Goal: Information Seeking & Learning: Learn about a topic

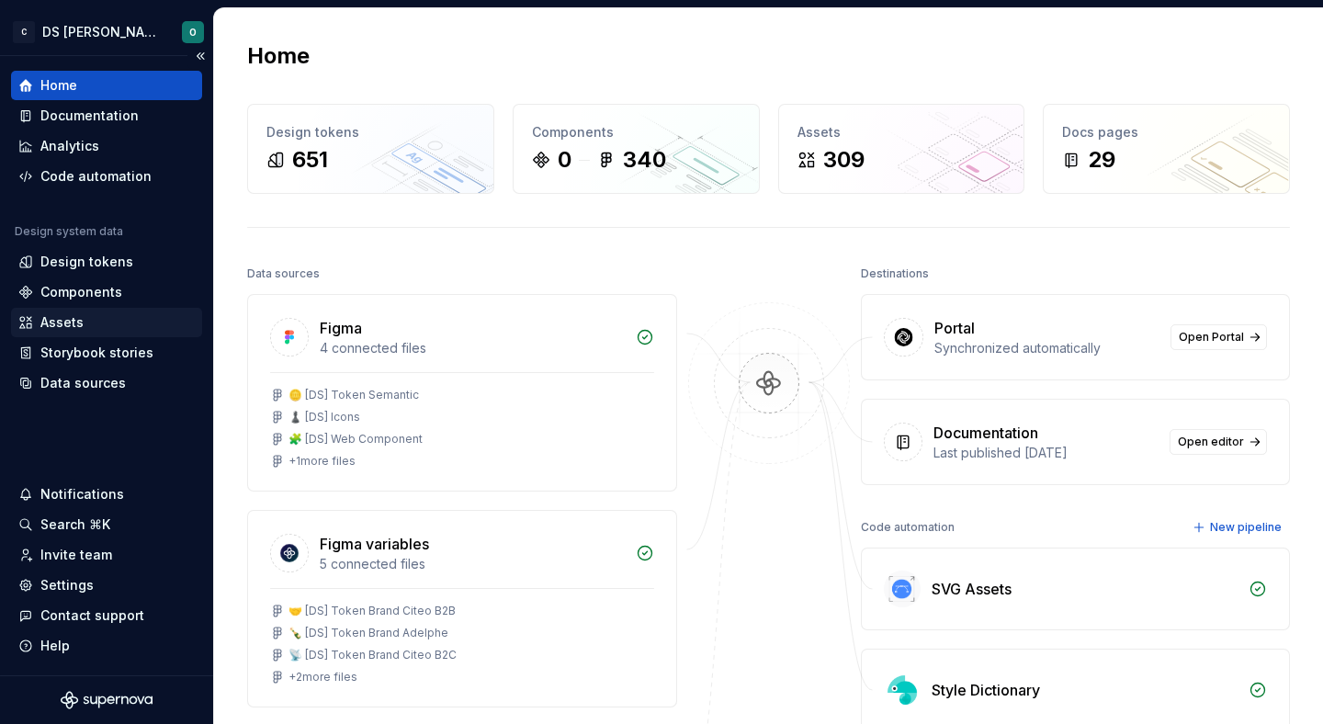
click at [91, 316] on div "Assets" at bounding box center [106, 322] width 176 height 18
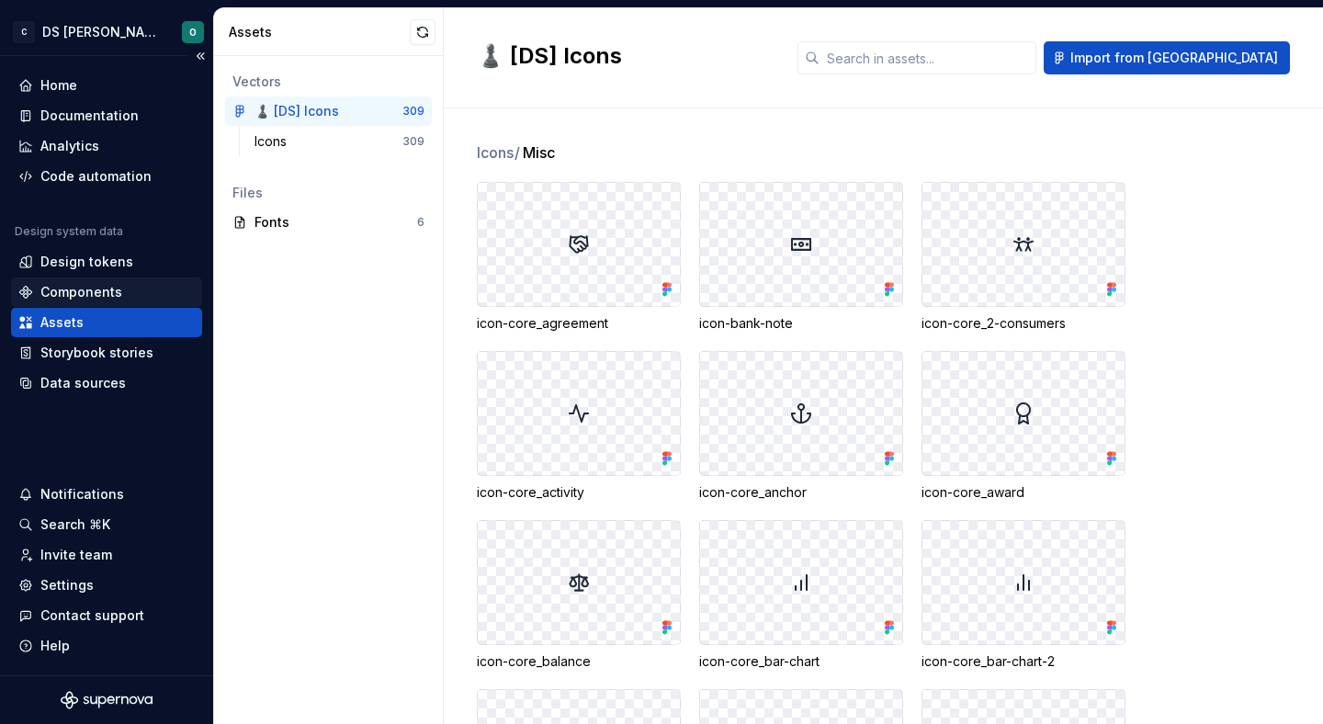
click at [124, 295] on div "Components" at bounding box center [106, 292] width 176 height 18
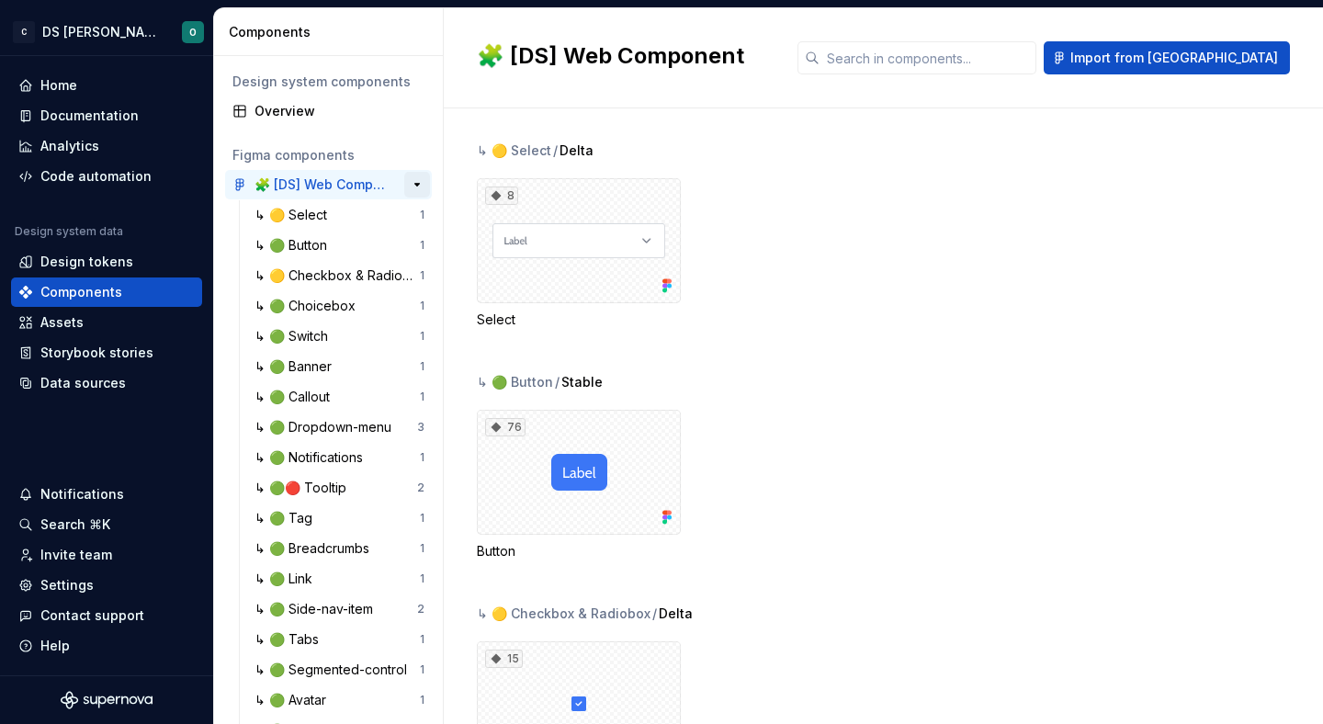
click at [420, 184] on button "button" at bounding box center [417, 185] width 26 height 26
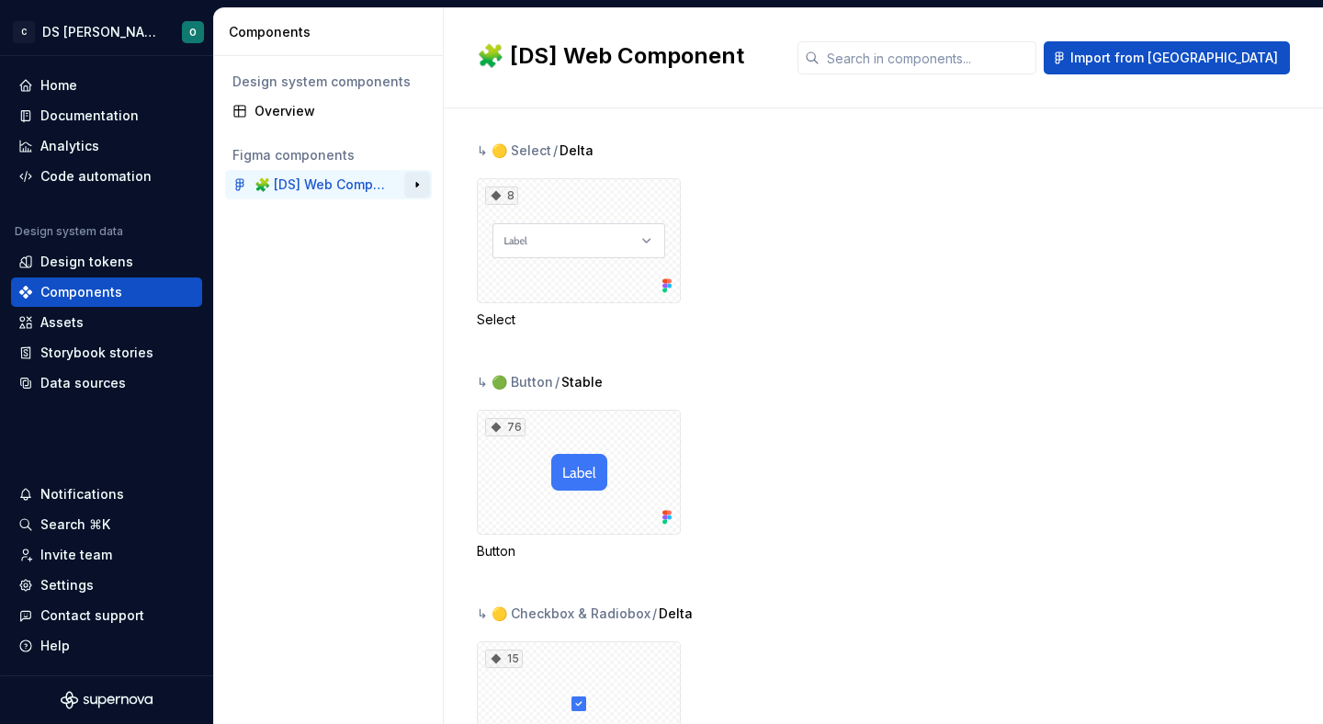
click at [420, 184] on button "button" at bounding box center [417, 185] width 26 height 26
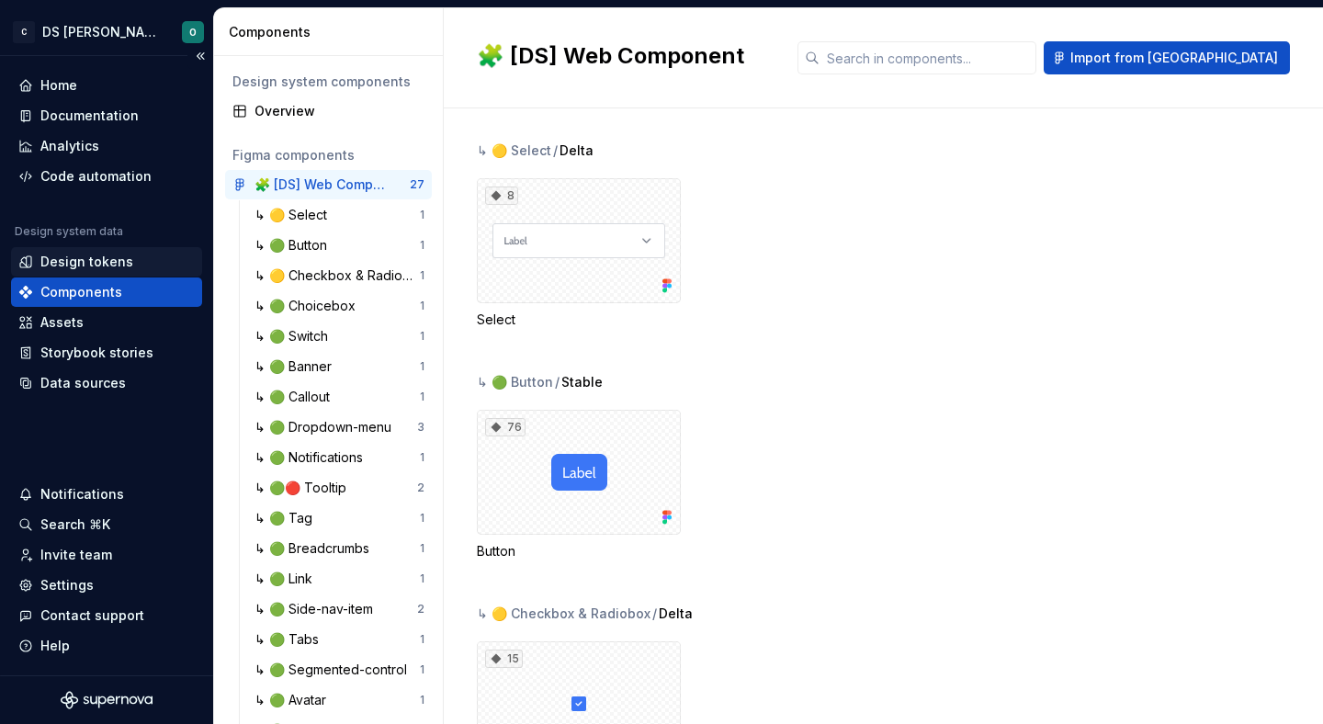
click at [119, 257] on div "Design tokens" at bounding box center [86, 262] width 93 height 18
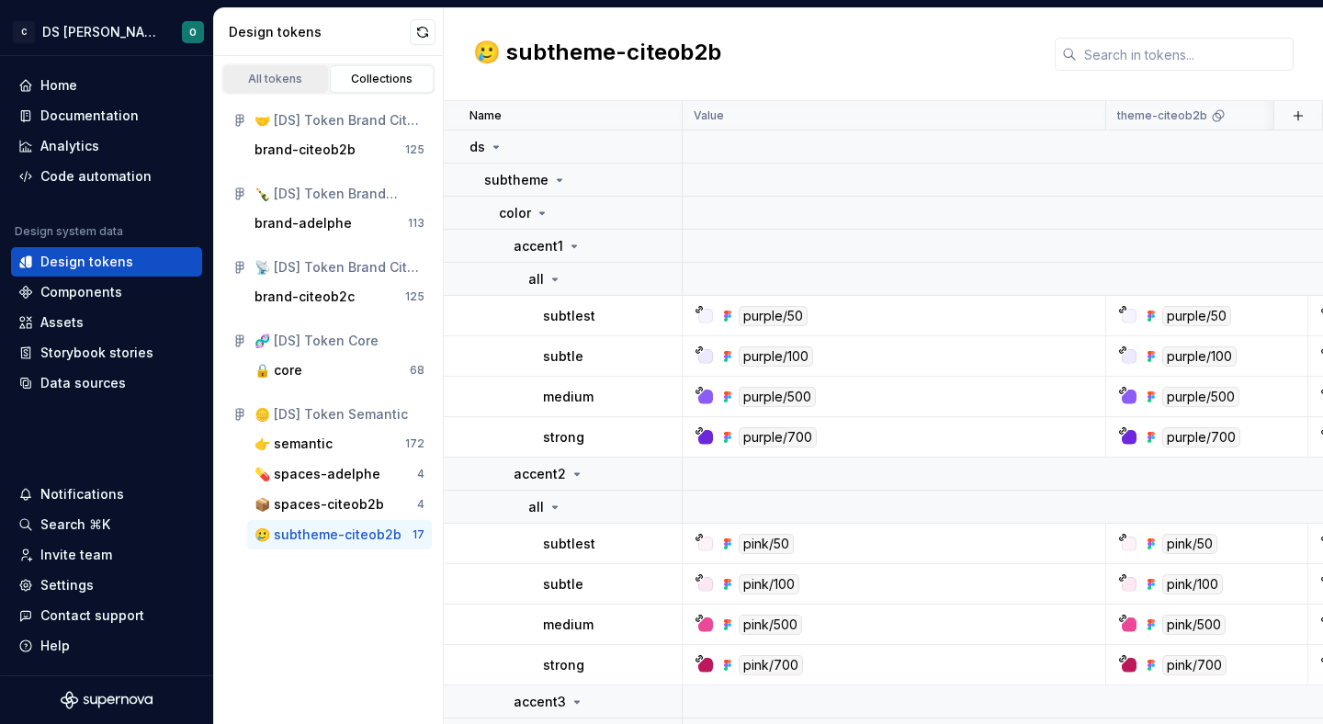
click at [306, 81] on div "All tokens" at bounding box center [276, 79] width 92 height 15
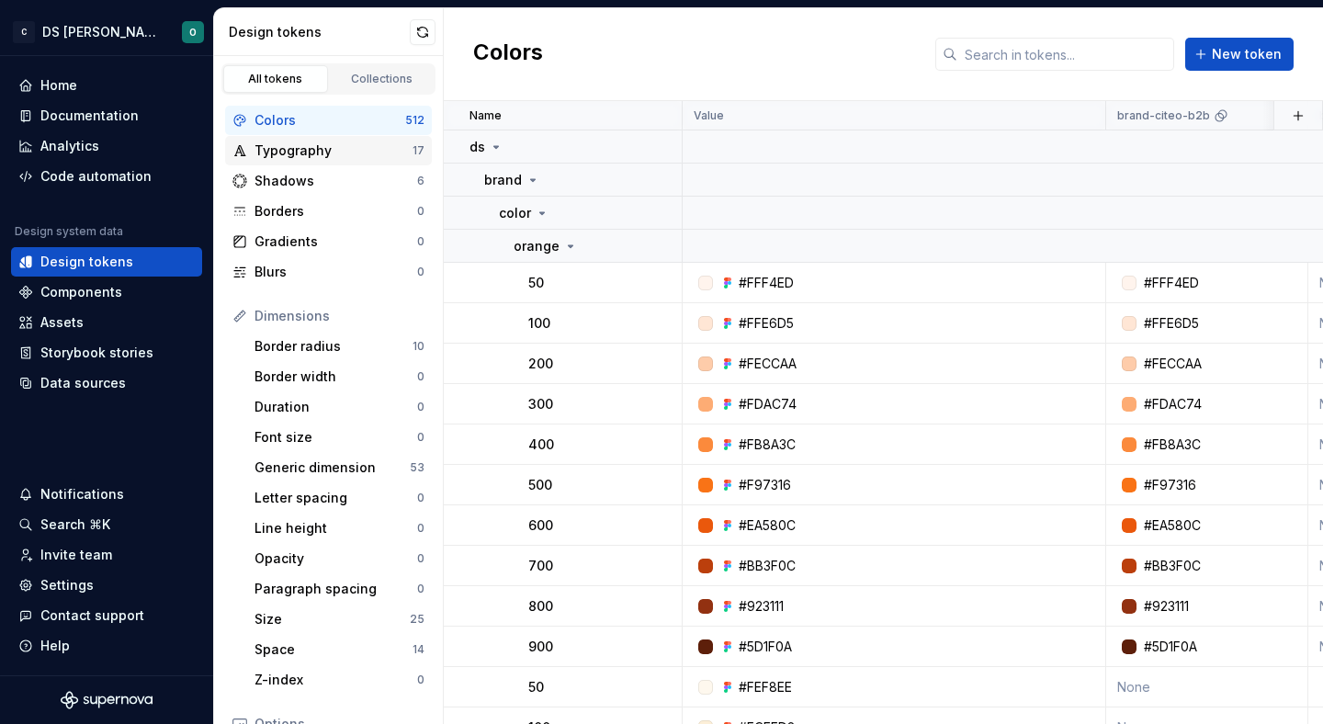
click at [375, 158] on div "Typography" at bounding box center [333, 150] width 158 height 18
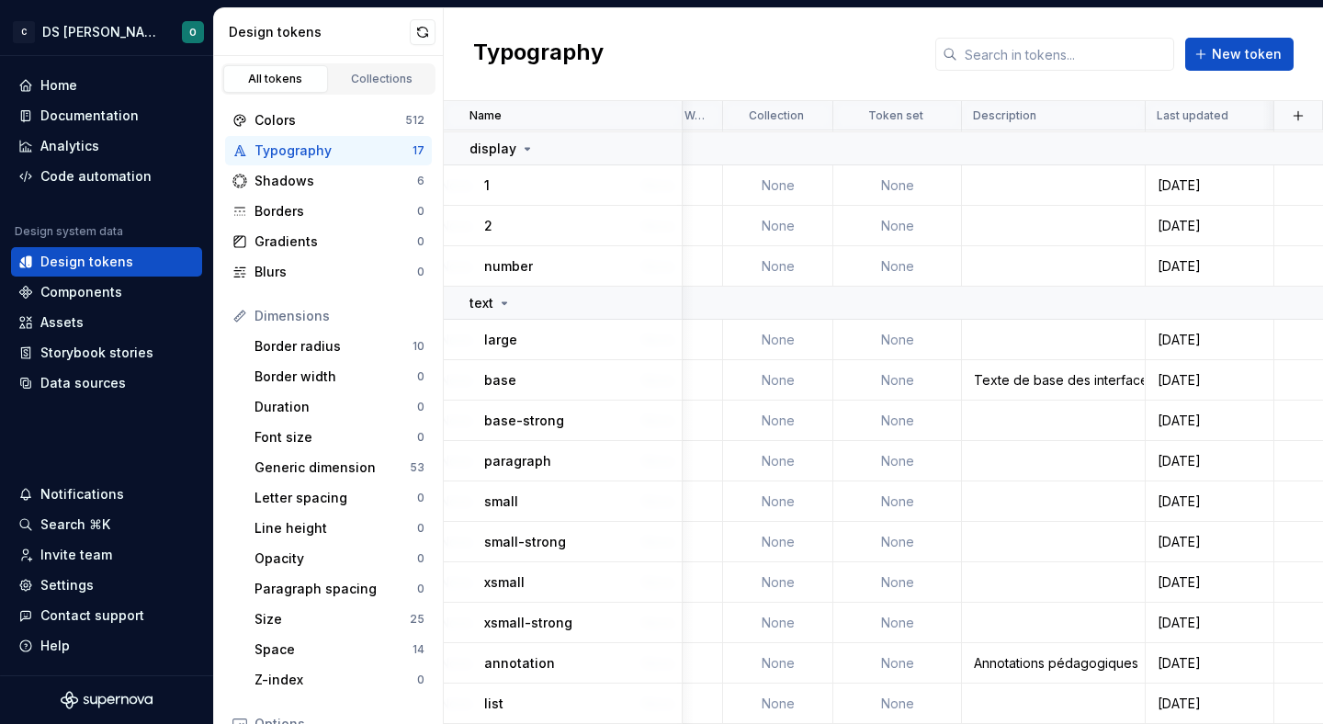
scroll to position [193, 5124]
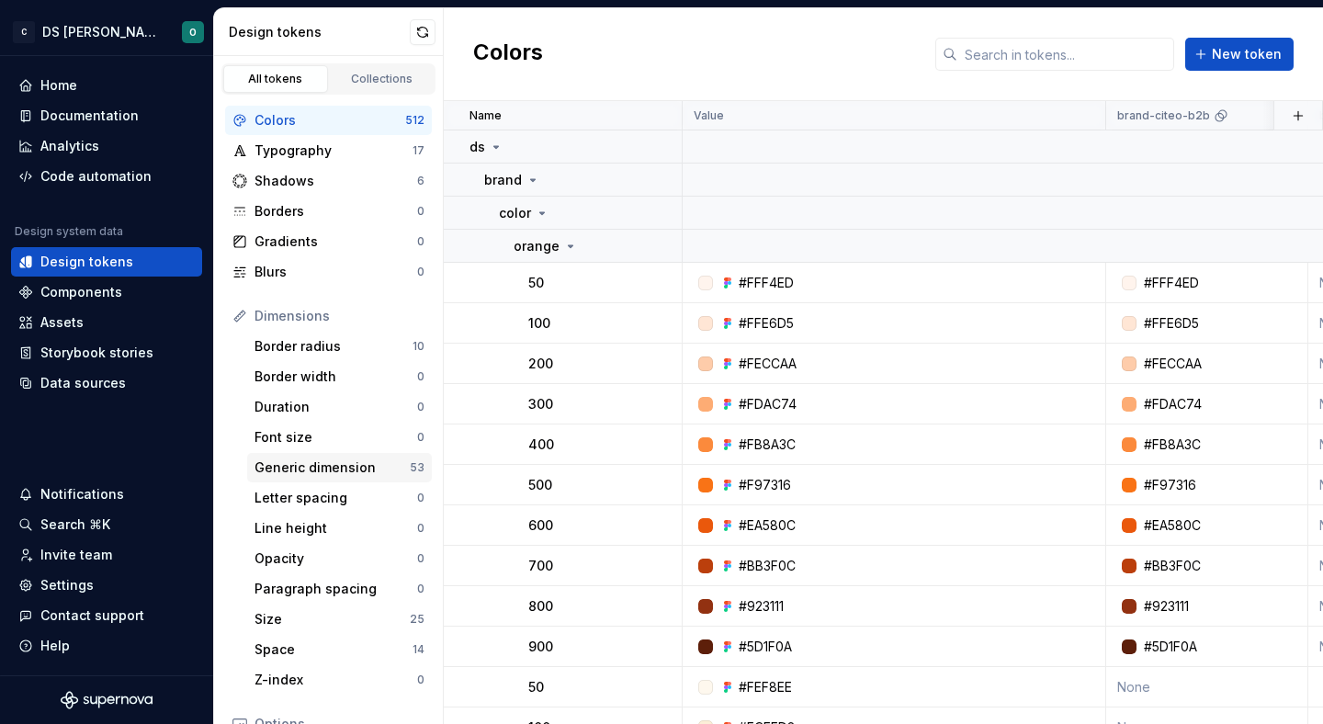
click at [360, 471] on div "Generic dimension" at bounding box center [331, 467] width 155 height 18
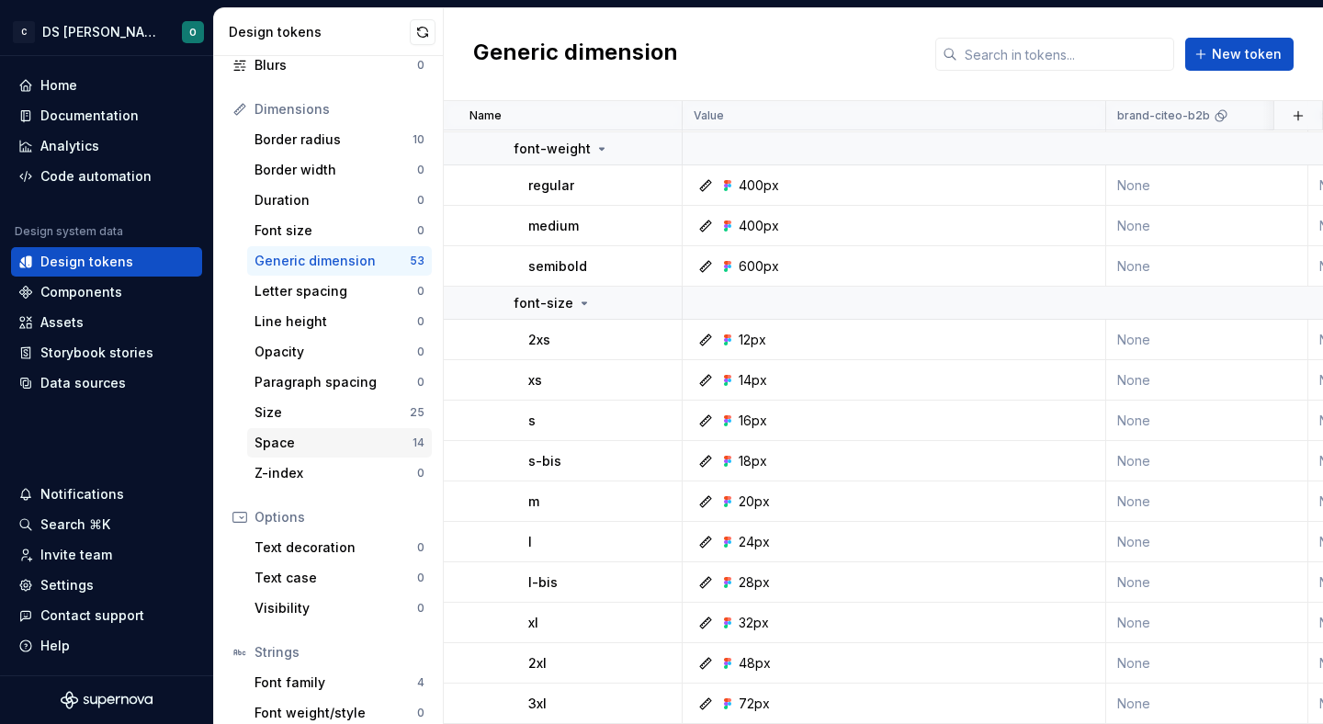
scroll to position [282, 0]
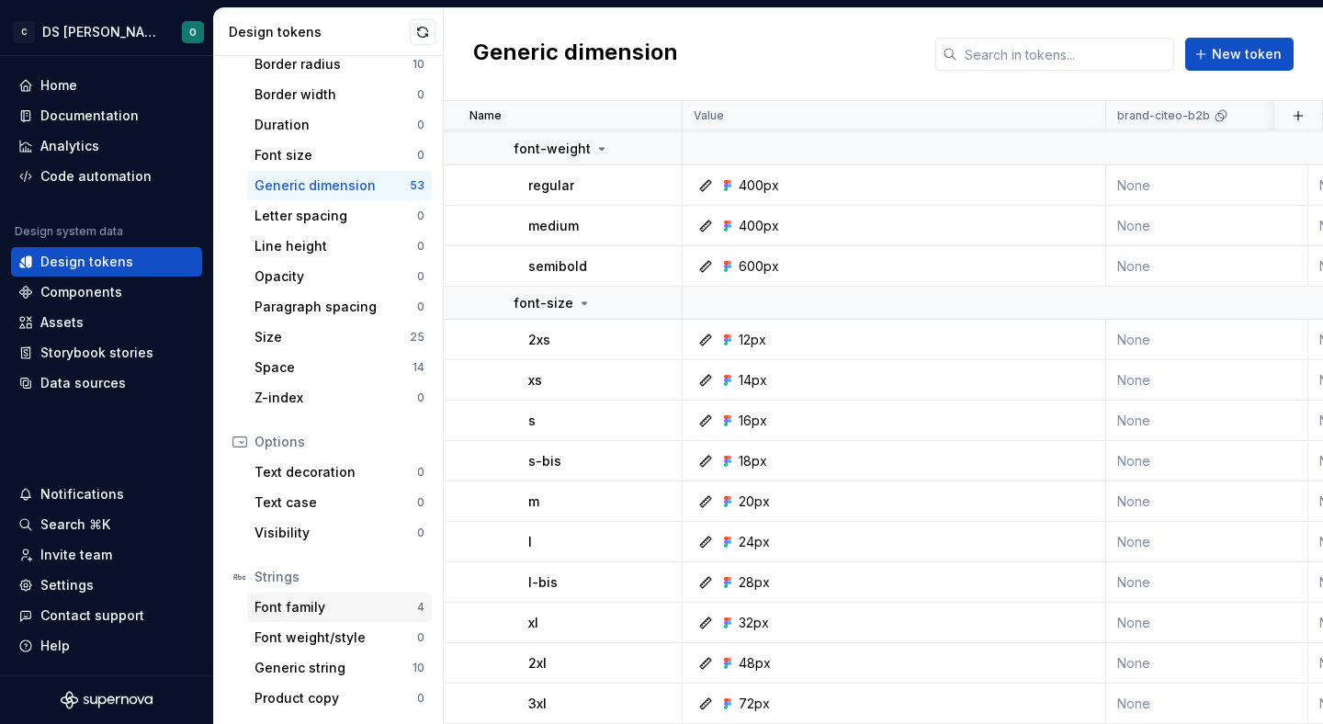
click at [328, 605] on div "Font family" at bounding box center [335, 607] width 163 height 18
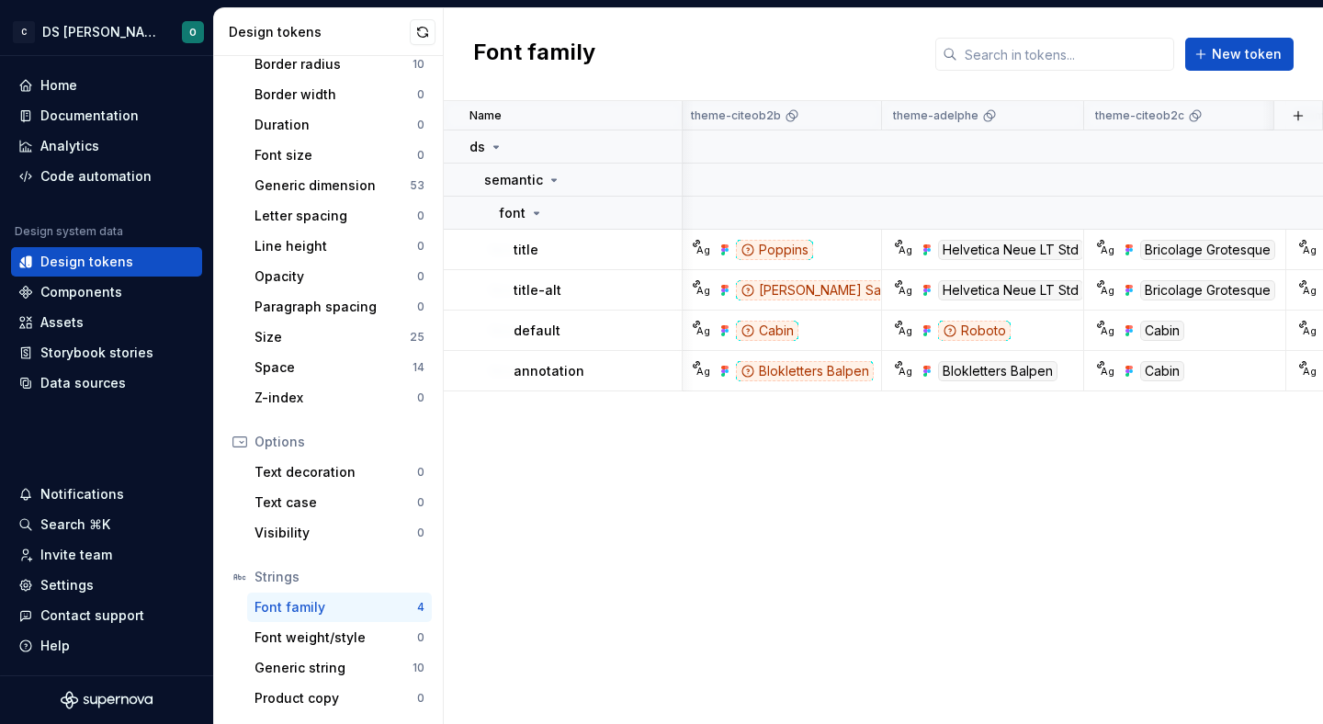
scroll to position [0, 1217]
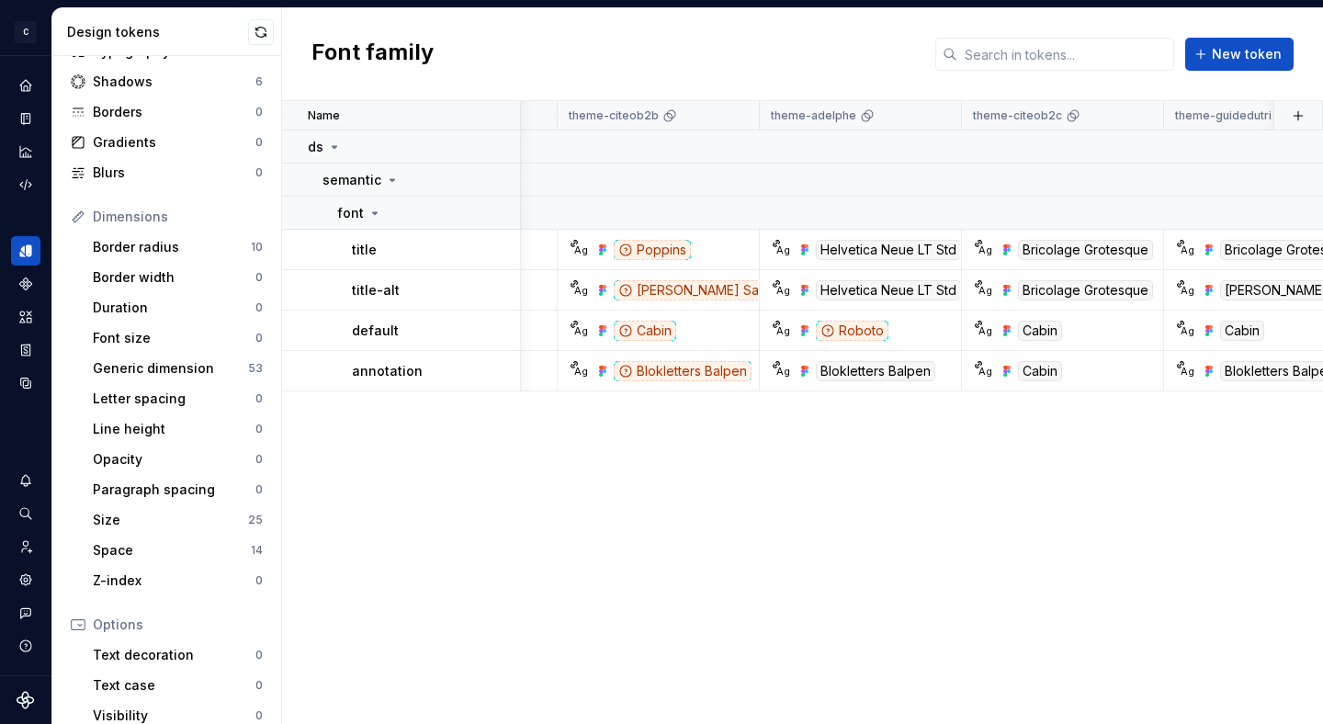
scroll to position [0, 1195]
